Goal: Task Accomplishment & Management: Manage account settings

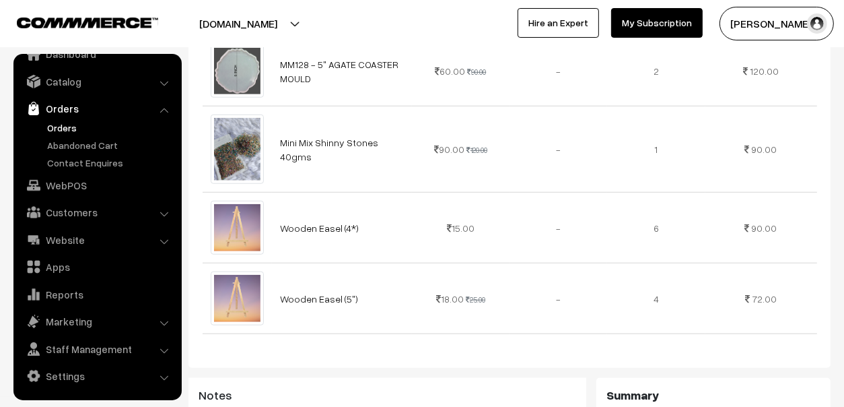
scroll to position [1144, 0]
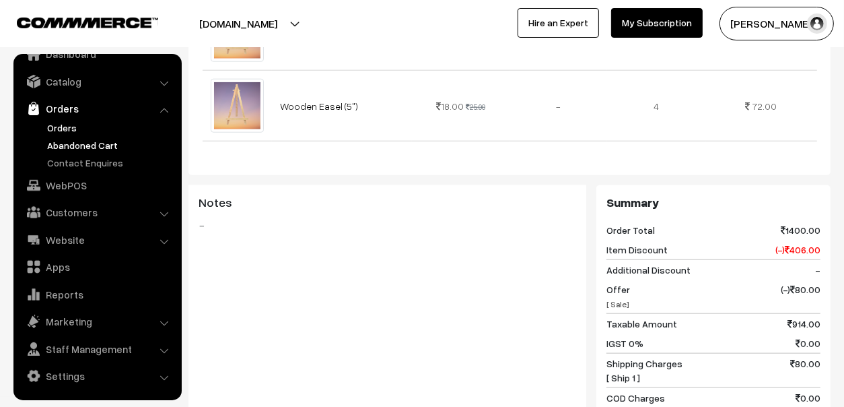
click at [62, 138] on link "Abandoned Cart" at bounding box center [110, 145] width 133 height 14
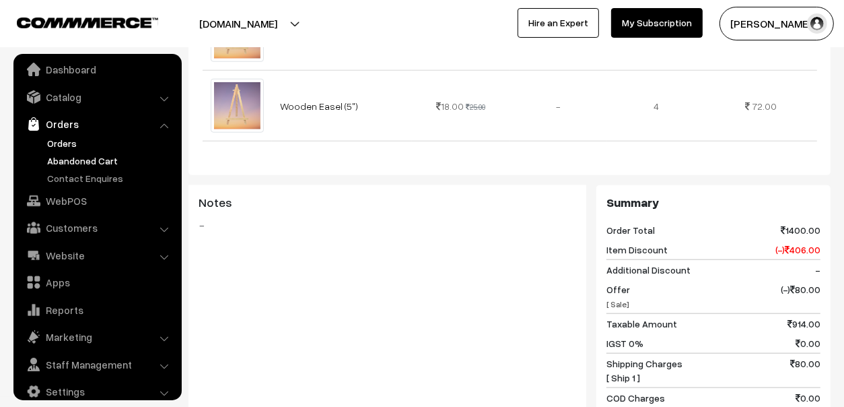
scroll to position [0, 0]
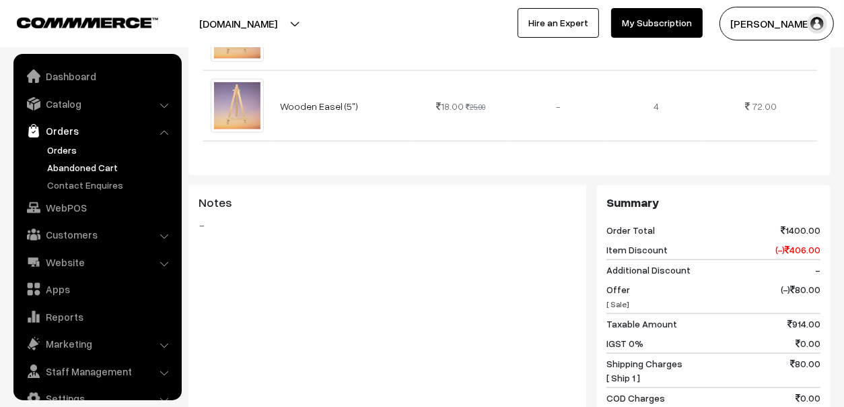
click at [74, 168] on link "Abandoned Cart" at bounding box center [110, 167] width 133 height 14
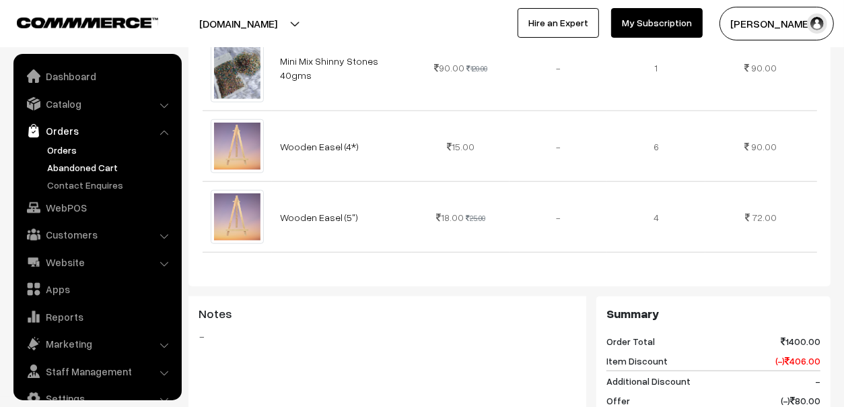
scroll to position [808, 0]
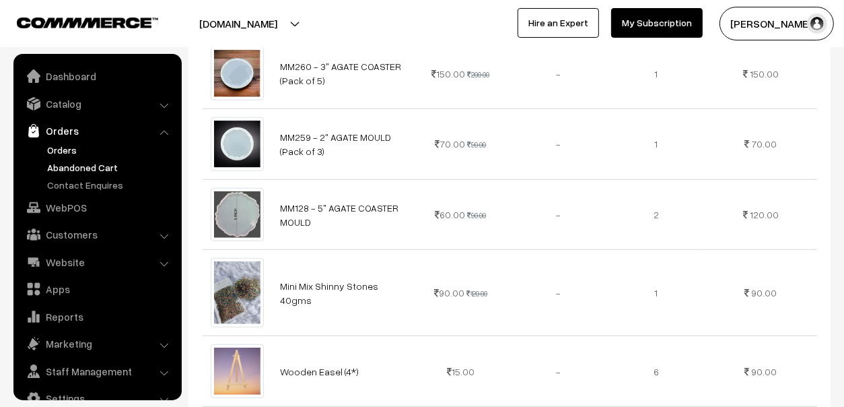
click at [69, 162] on link "Abandoned Cart" at bounding box center [110, 167] width 133 height 14
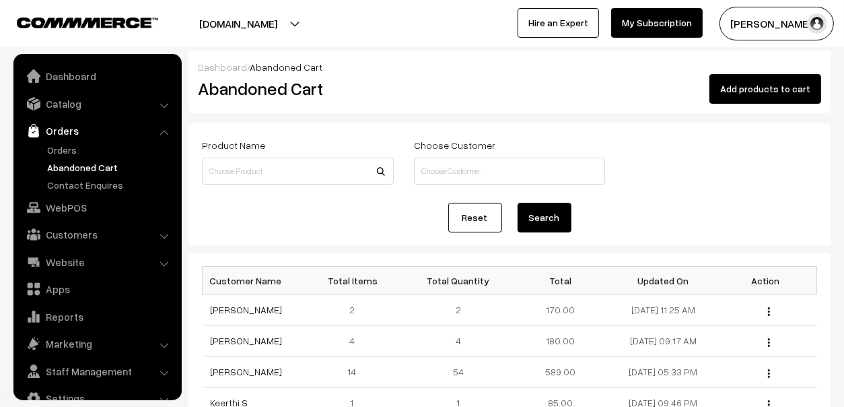
scroll to position [22, 0]
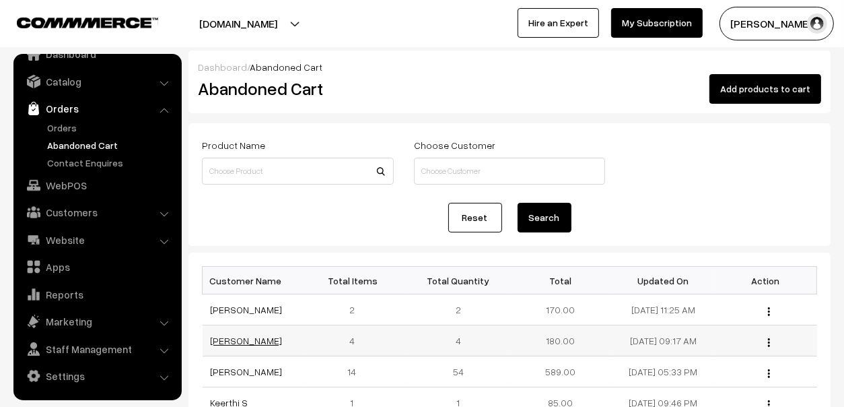
click at [232, 340] on link "[PERSON_NAME]" at bounding box center [247, 340] width 72 height 11
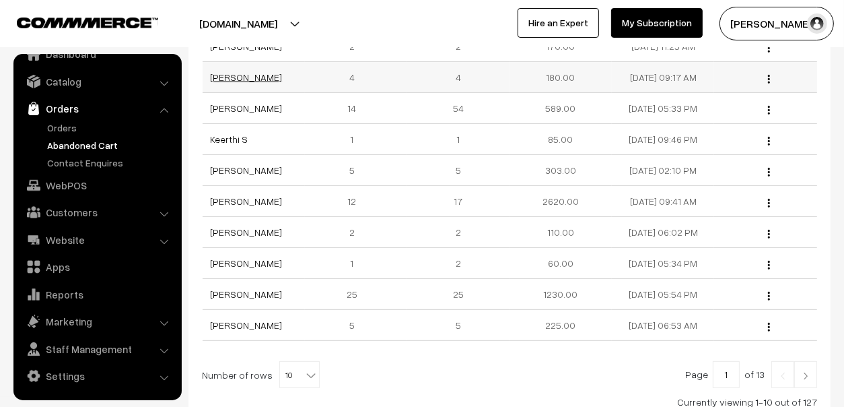
scroll to position [269, 0]
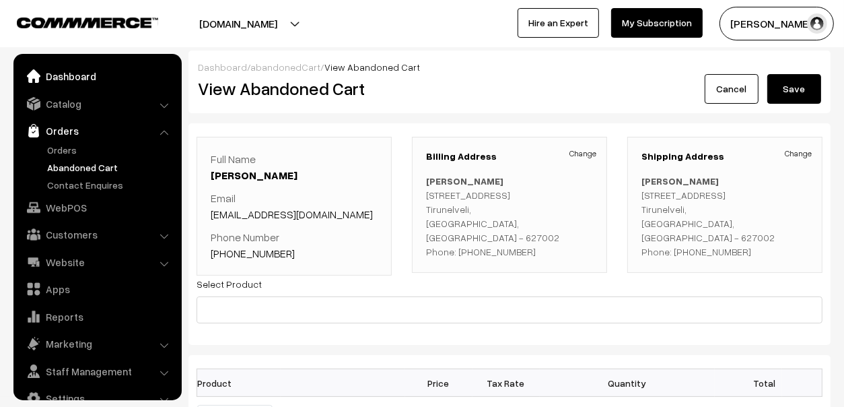
click at [80, 73] on link "Dashboard" at bounding box center [97, 76] width 160 height 24
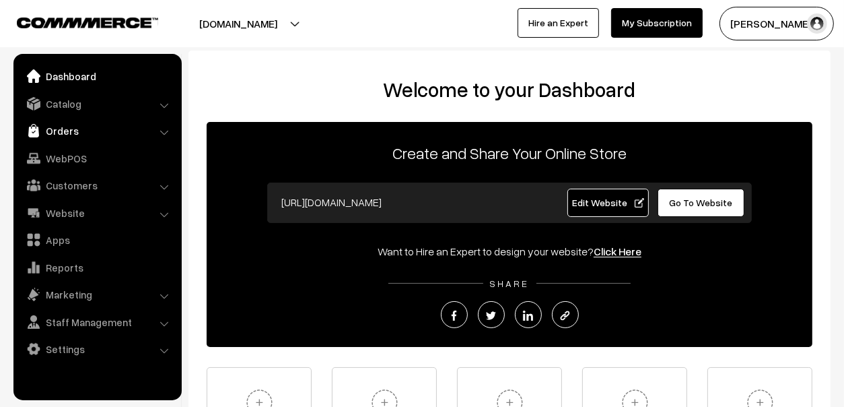
click at [73, 137] on link "Orders" at bounding box center [97, 131] width 160 height 24
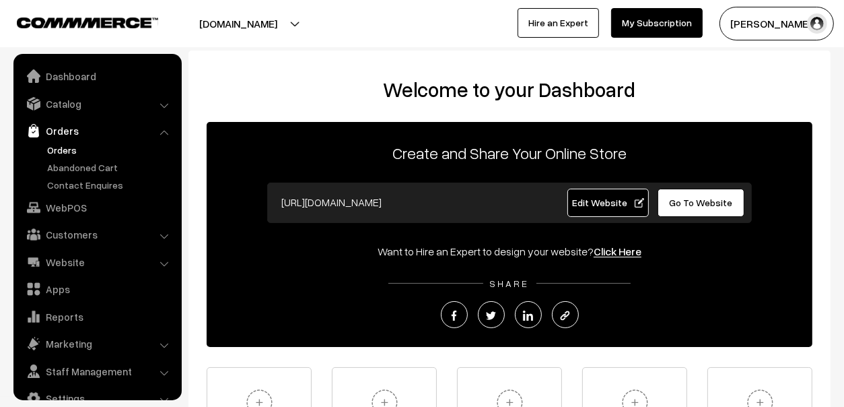
click at [73, 148] on link "Orders" at bounding box center [110, 150] width 133 height 14
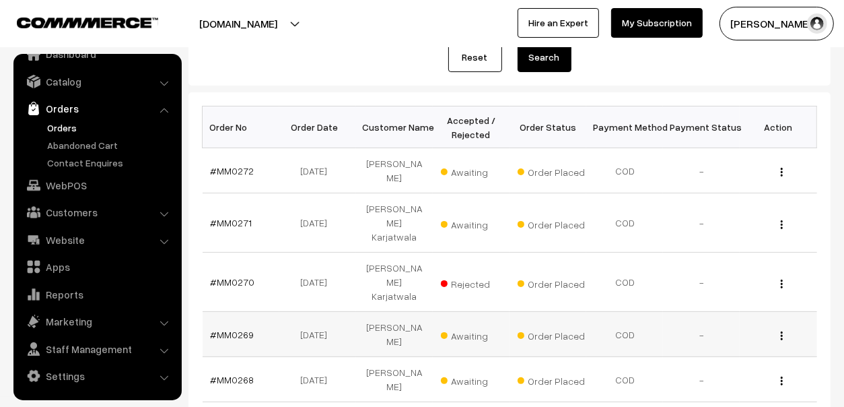
scroll to position [202, 0]
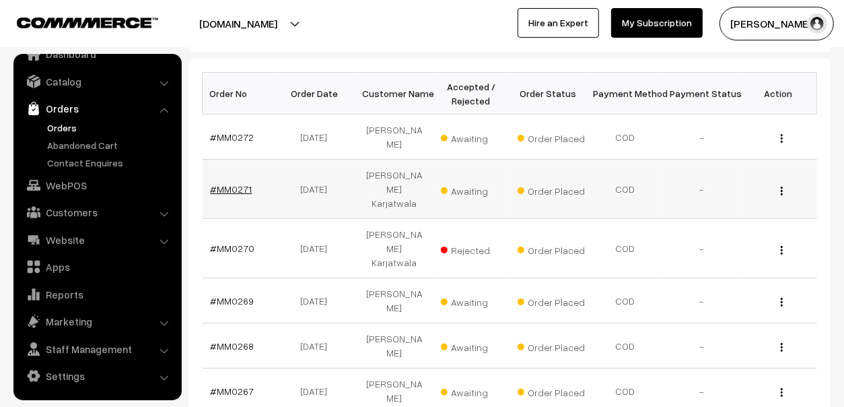
click at [242, 183] on link "#MM0271" at bounding box center [232, 188] width 42 height 11
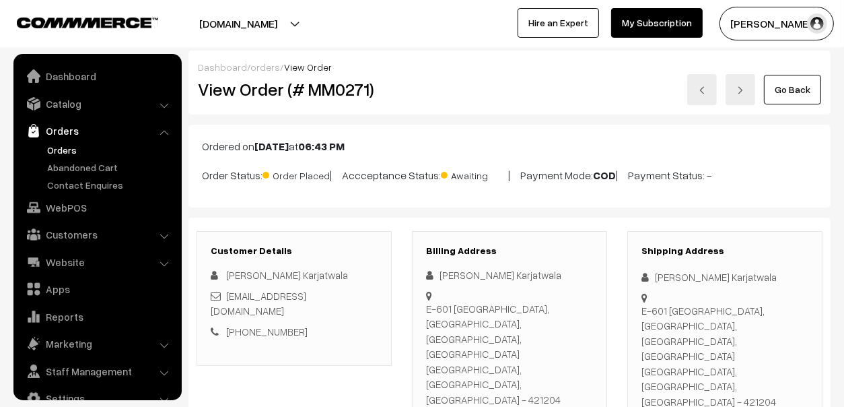
scroll to position [22, 0]
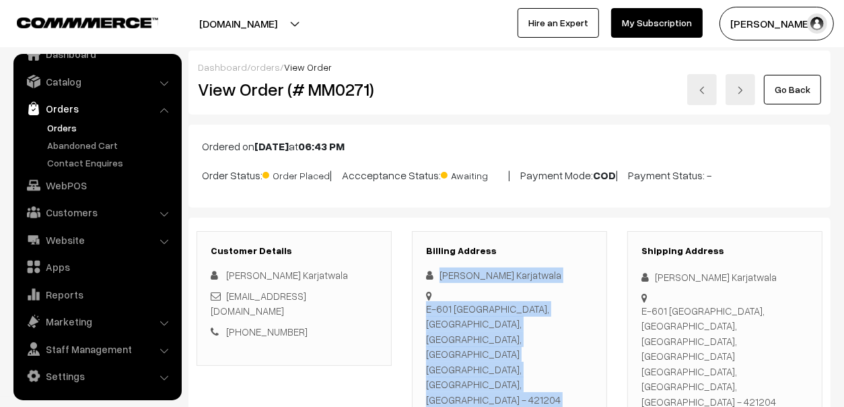
drag, startPoint x: 441, startPoint y: 275, endPoint x: 550, endPoint y: 381, distance: 151.4
click at [550, 381] on div "Huned Karjatwala E-601 casa Paseo Lakeshore Greens, Near Lakeshore Club, Palava…" at bounding box center [509, 347] width 167 height 160
copy div "Huned Karjatwala E-601 casa Paseo Lakeshore Greens, Near Lakeshore Club, Palava…"
click at [72, 133] on link "Orders" at bounding box center [110, 128] width 133 height 14
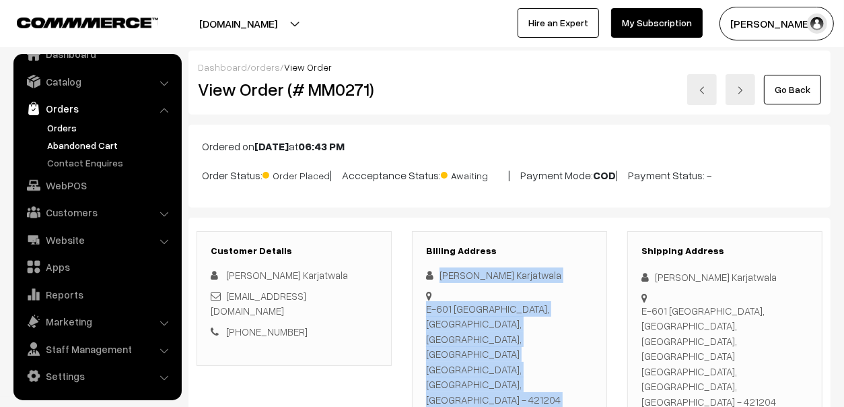
click at [72, 139] on link "Abandoned Cart" at bounding box center [110, 145] width 133 height 14
click at [70, 147] on link "Abandoned Cart" at bounding box center [110, 145] width 133 height 14
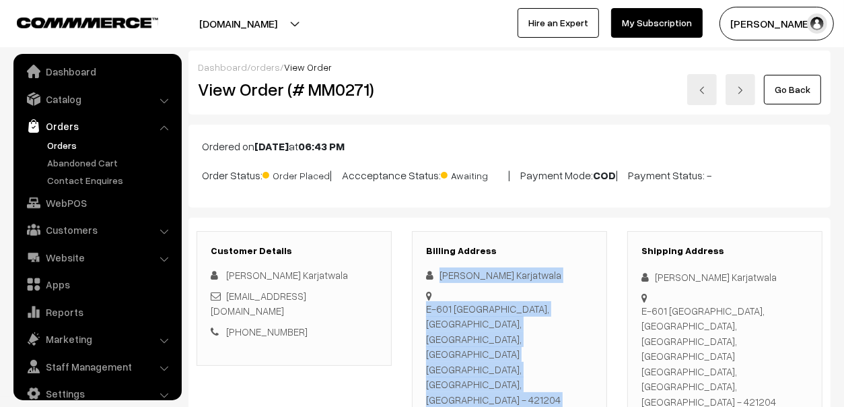
scroll to position [0, 0]
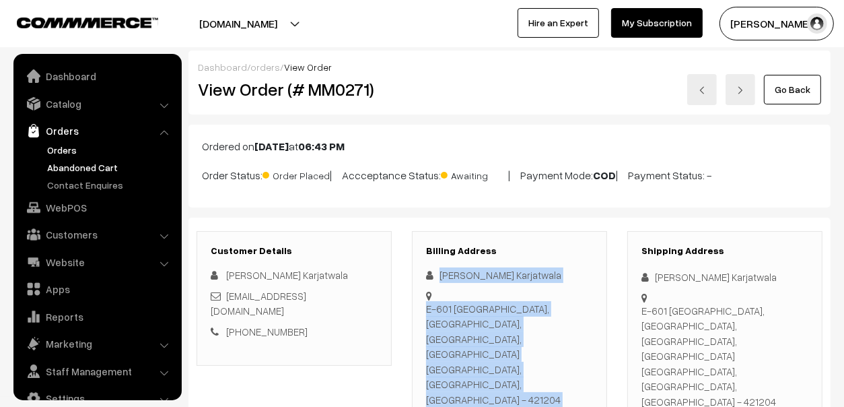
click at [87, 162] on link "Abandoned Cart" at bounding box center [110, 167] width 133 height 14
click at [74, 170] on link "Abandoned Cart" at bounding box center [110, 167] width 133 height 14
click at [63, 166] on link "Abandoned Cart" at bounding box center [110, 167] width 133 height 14
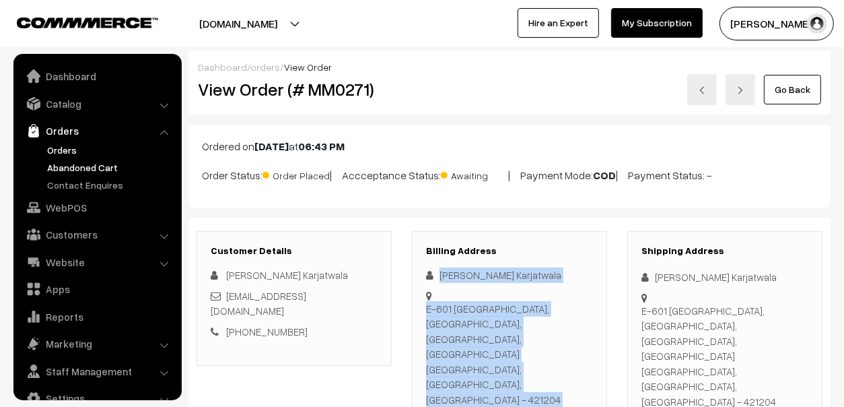
click at [65, 167] on link "Abandoned Cart" at bounding box center [110, 167] width 133 height 14
click at [49, 171] on link "Abandoned Cart" at bounding box center [110, 167] width 133 height 14
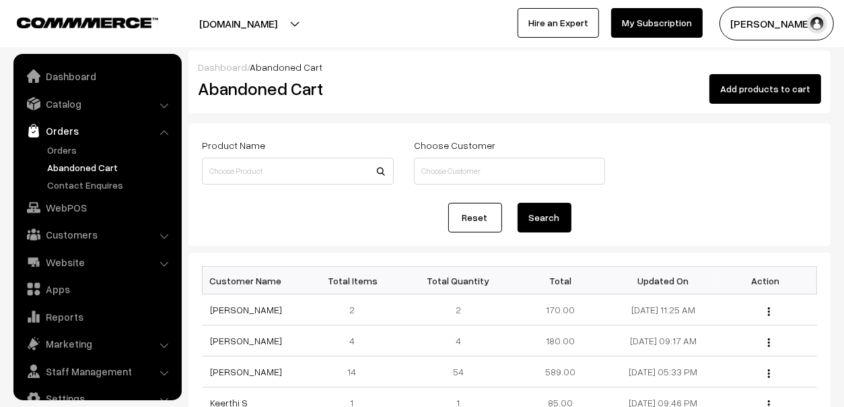
scroll to position [22, 0]
